Goal: Task Accomplishment & Management: Manage account settings

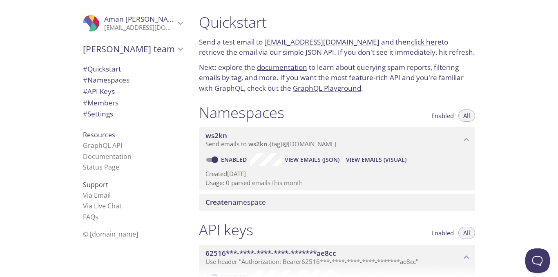
click at [173, 29] on div ".cls-1 { fill: #6d5ca8; } .cls-2 { fill: #3fc191; } .cls-3 { fill: #3b4752; } .…" at bounding box center [132, 23] width 113 height 27
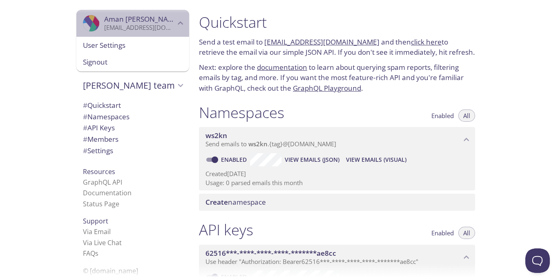
click at [173, 29] on div ".cls-1 { fill: #6d5ca8; } .cls-2 { fill: #3fc191; } .cls-3 { fill: #3b4752; } .…" at bounding box center [132, 23] width 113 height 27
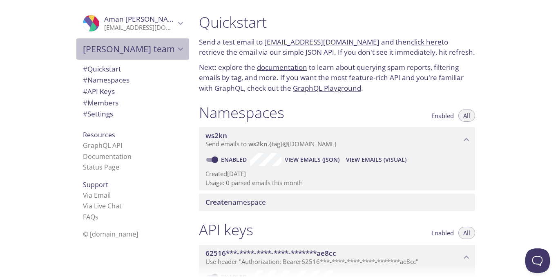
click at [167, 44] on span "Aman's team" at bounding box center [129, 48] width 92 height 11
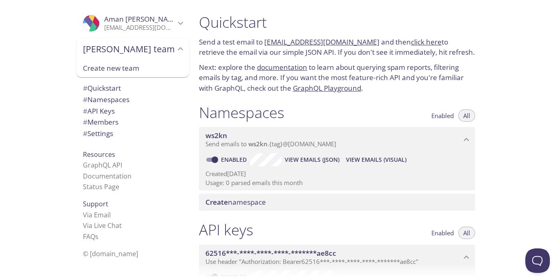
click at [167, 44] on span "Aman's team" at bounding box center [129, 48] width 92 height 11
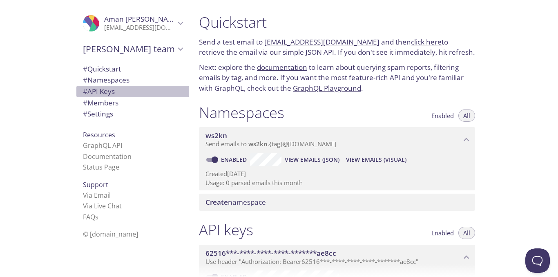
click at [109, 87] on span "# API Keys" at bounding box center [99, 91] width 32 height 9
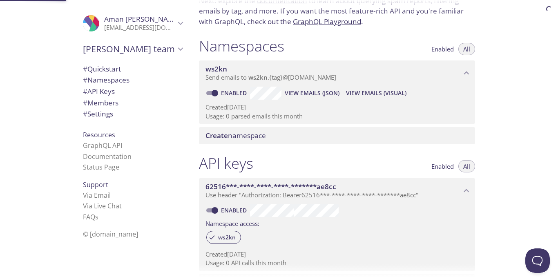
scroll to position [88, 0]
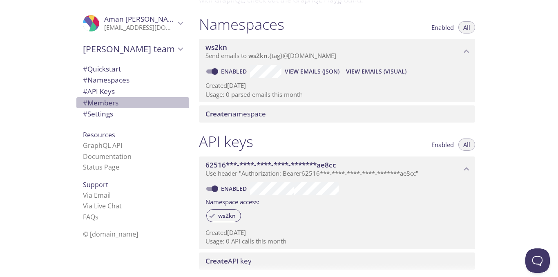
click at [94, 100] on span "# Members" at bounding box center [101, 102] width 36 height 9
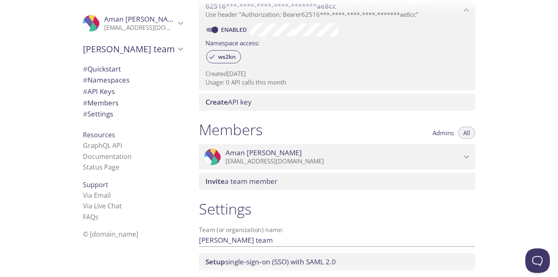
scroll to position [249, 0]
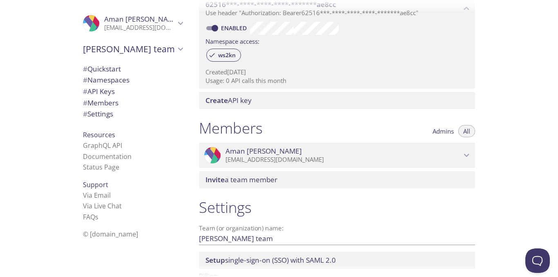
click at [388, 150] on span "Aman Yadav" at bounding box center [343, 151] width 236 height 9
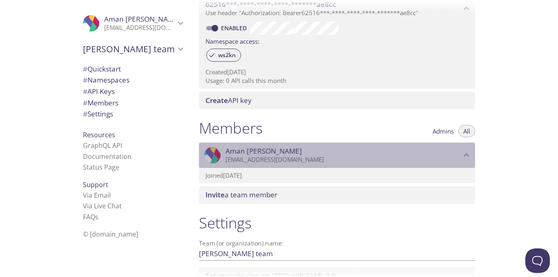
click at [388, 150] on span "Aman Yadav" at bounding box center [343, 151] width 236 height 9
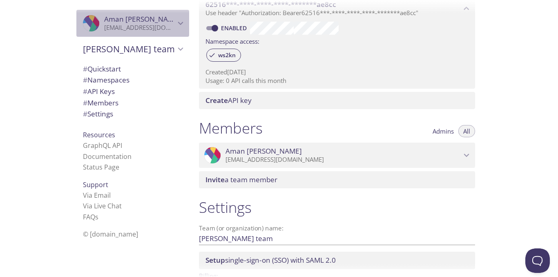
click at [147, 27] on p "ashish20243@lpu.in" at bounding box center [139, 28] width 71 height 8
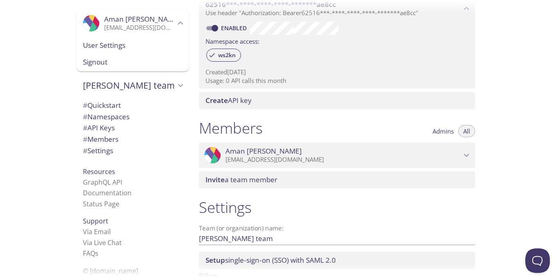
click at [108, 47] on span "User Settings" at bounding box center [133, 45] width 100 height 11
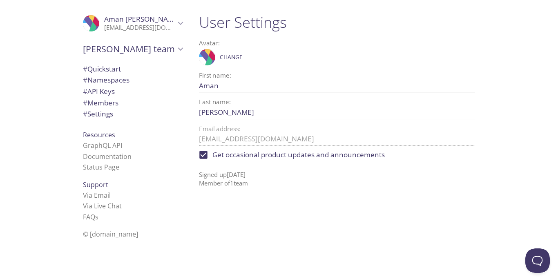
click at [120, 25] on p "ashish20243@lpu.in" at bounding box center [139, 28] width 71 height 8
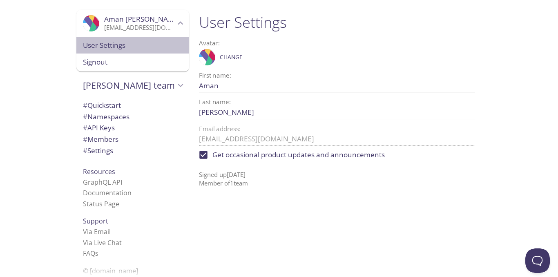
click at [110, 47] on span "User Settings" at bounding box center [133, 45] width 100 height 11
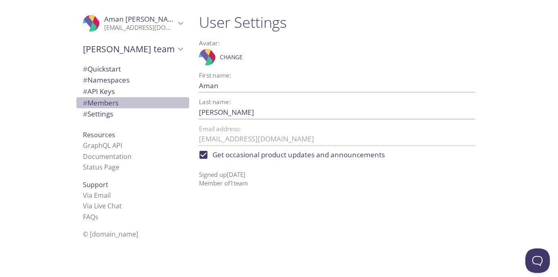
click at [109, 102] on span "# Members" at bounding box center [101, 102] width 36 height 9
